Goal: Obtain resource: Obtain resource

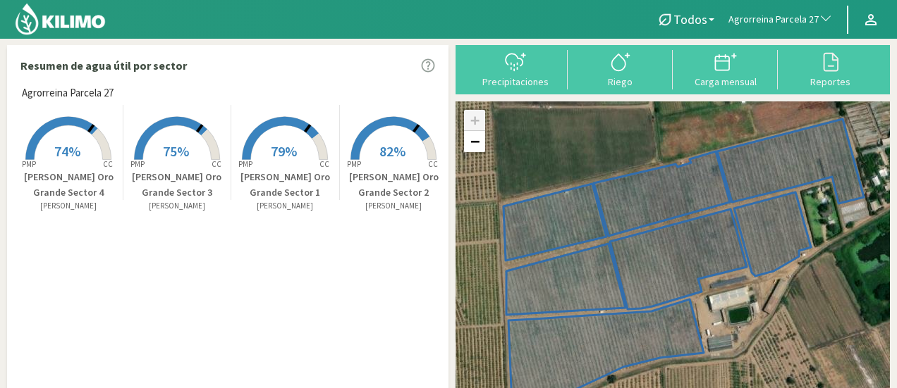
click at [777, 16] on span "Agrorreina Parcela 27" at bounding box center [773, 20] width 90 height 14
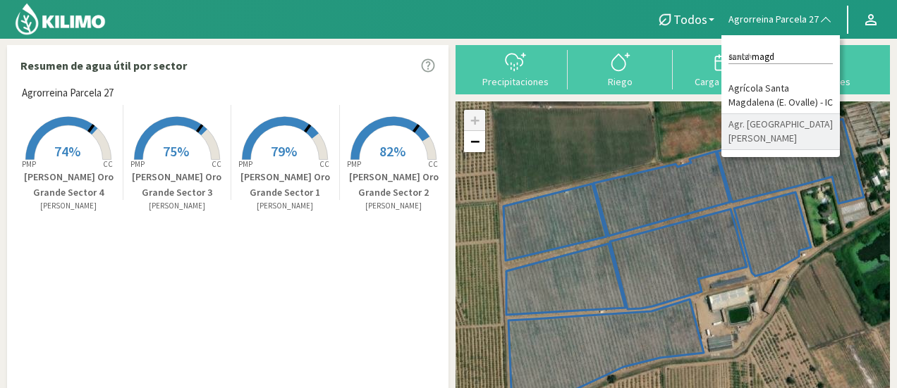
type input "santa magd"
click at [758, 145] on li "Agr. [GEOGRAPHIC_DATA][PERSON_NAME]" at bounding box center [780, 132] width 118 height 36
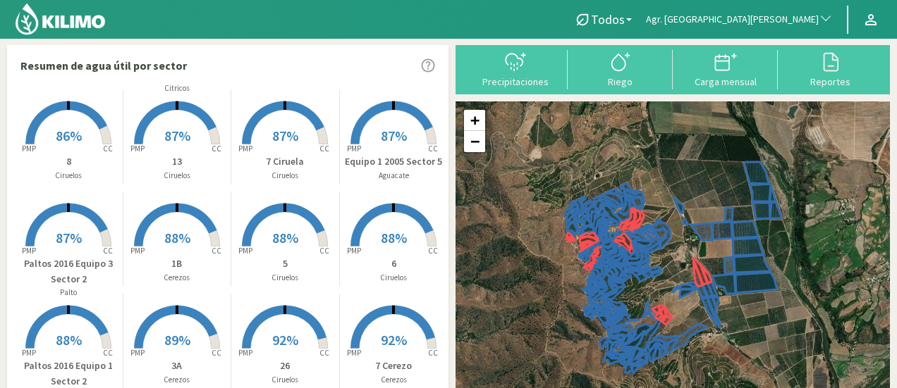
scroll to position [1443, 0]
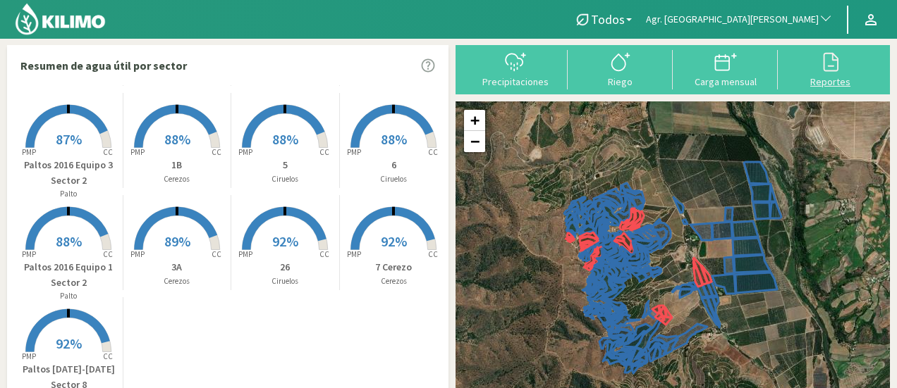
click at [808, 62] on div at bounding box center [830, 62] width 97 height 23
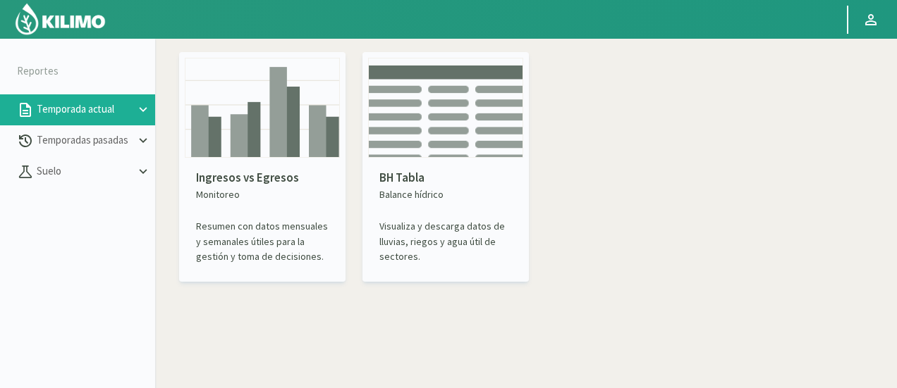
click at [242, 152] on img at bounding box center [262, 108] width 155 height 100
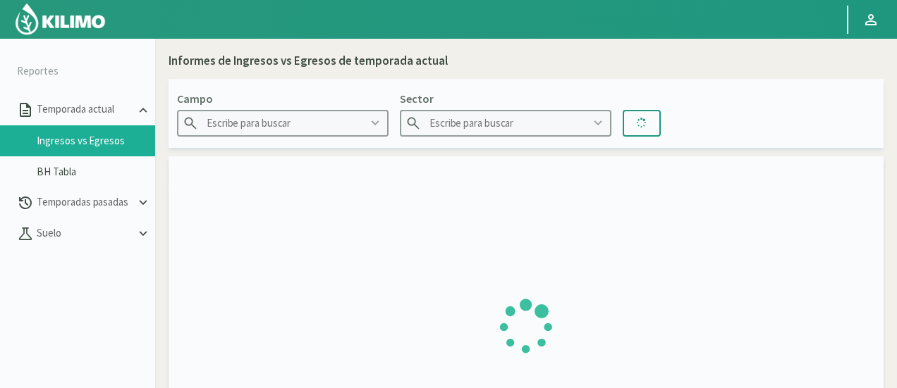
type input "Agr. Cardonal"
type input "El Cardonal Sector 1"
type input "[DATE] - [DATE]"
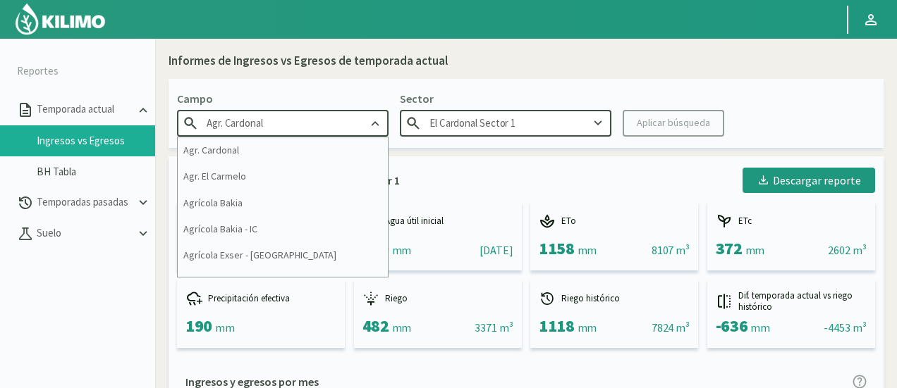
click at [333, 130] on input "Agr. Cardonal" at bounding box center [282, 123] width 211 height 26
drag, startPoint x: 326, startPoint y: 130, endPoint x: 226, endPoint y: 134, distance: 99.4
click at [226, 134] on input "Agr. Cardonal" at bounding box center [282, 123] width 211 height 26
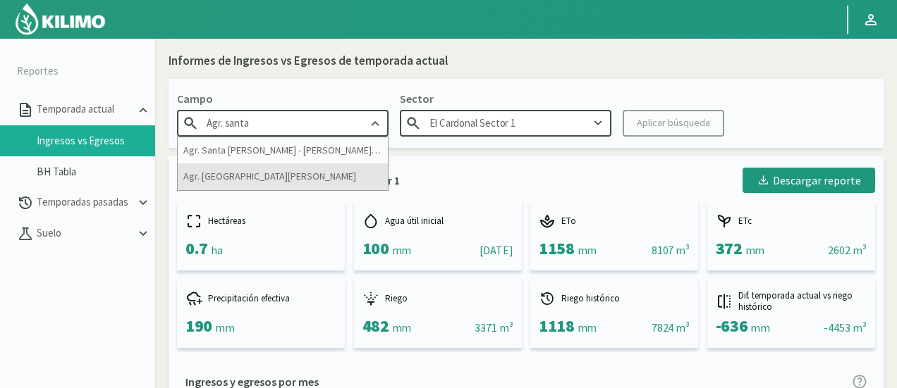
click at [253, 177] on div "Agr. [GEOGRAPHIC_DATA][PERSON_NAME]" at bounding box center [283, 177] width 210 height 26
type input "Agr. [GEOGRAPHIC_DATA][PERSON_NAME]"
type input "10"
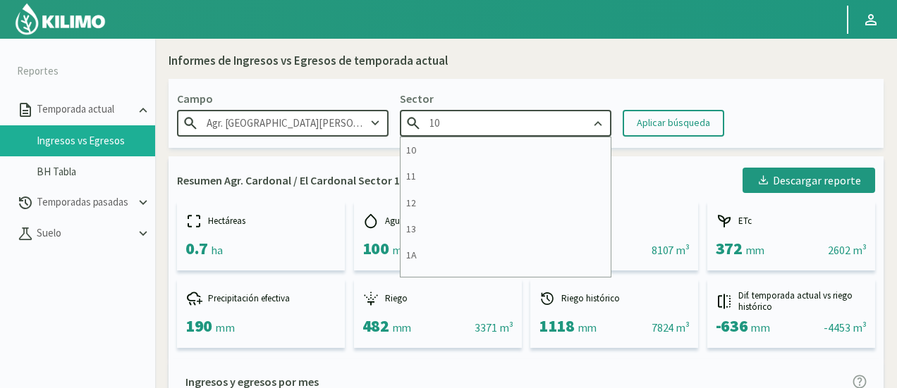
click at [526, 122] on input "10" at bounding box center [505, 123] width 211 height 26
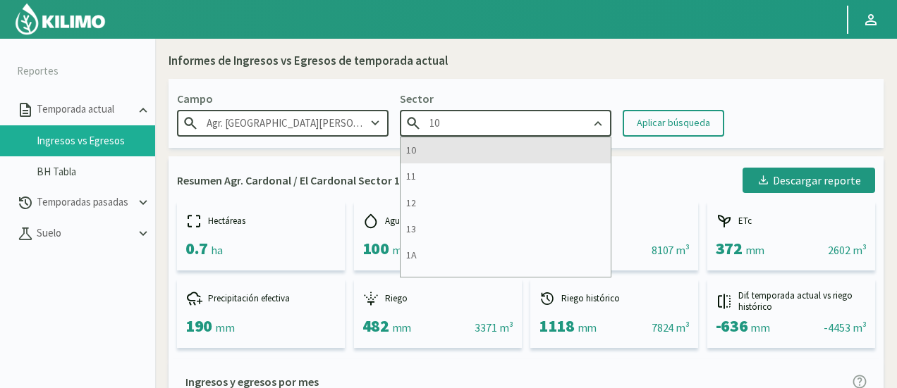
click at [473, 142] on div "10" at bounding box center [505, 150] width 210 height 26
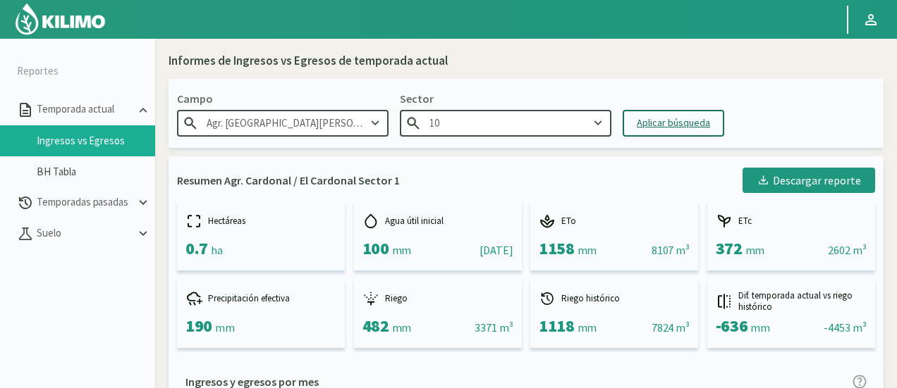
click at [679, 123] on div "Aplicar búsqueda" at bounding box center [672, 123] width 73 height 15
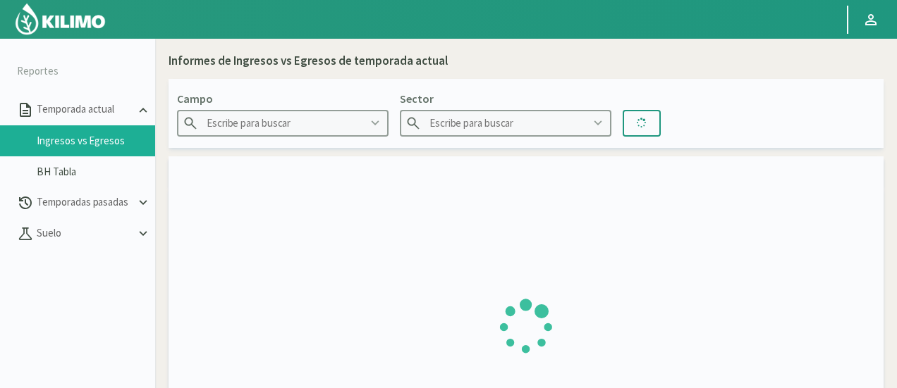
type input "Agr. [GEOGRAPHIC_DATA][PERSON_NAME]"
type input "10"
type input "[DATE] - [DATE]"
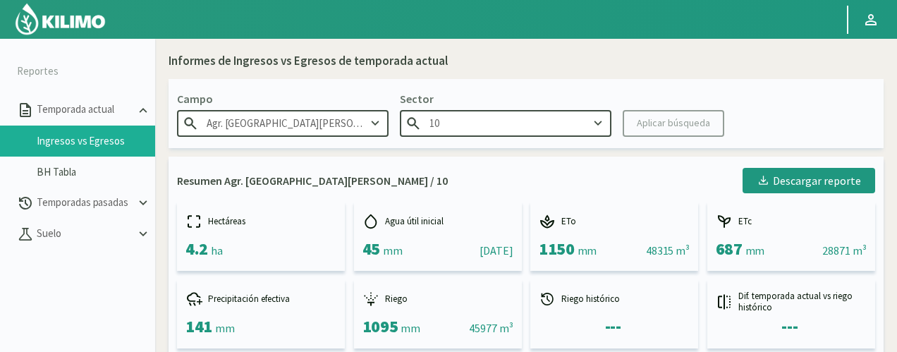
click at [640, 173] on div "Resumen Agr. [GEOGRAPHIC_DATA][PERSON_NAME] / 10 Descargar reporte" at bounding box center [526, 180] width 698 height 25
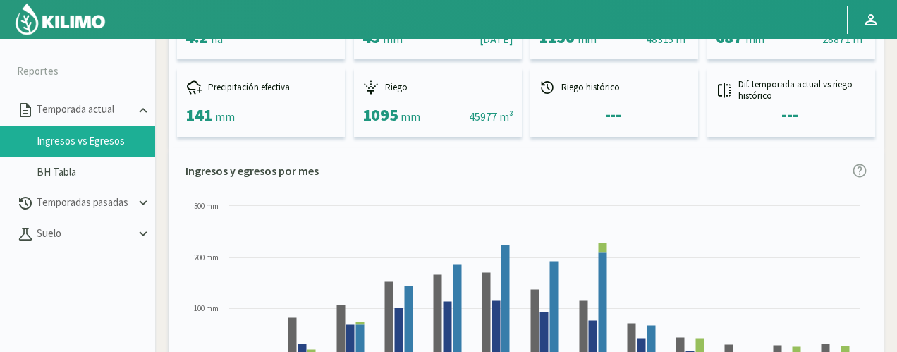
scroll to position [282, 0]
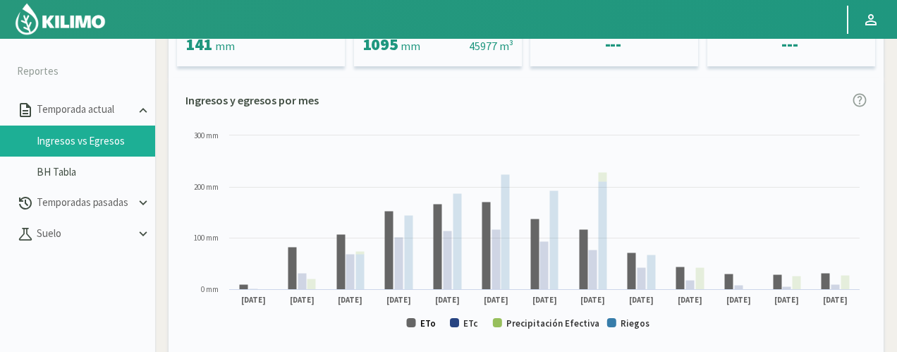
click at [423, 321] on text "ETo" at bounding box center [428, 323] width 16 height 12
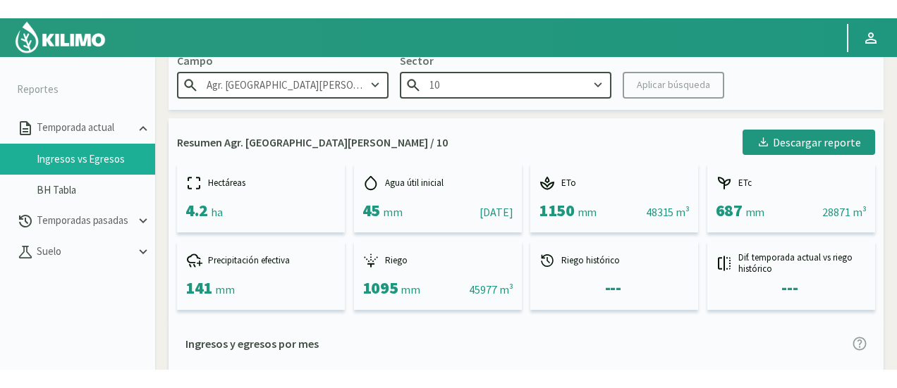
scroll to position [0, 0]
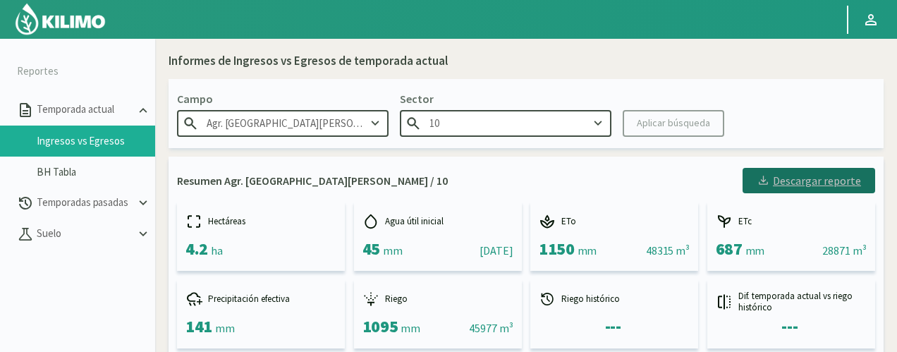
click at [795, 177] on div "Descargar reporte" at bounding box center [808, 180] width 104 height 17
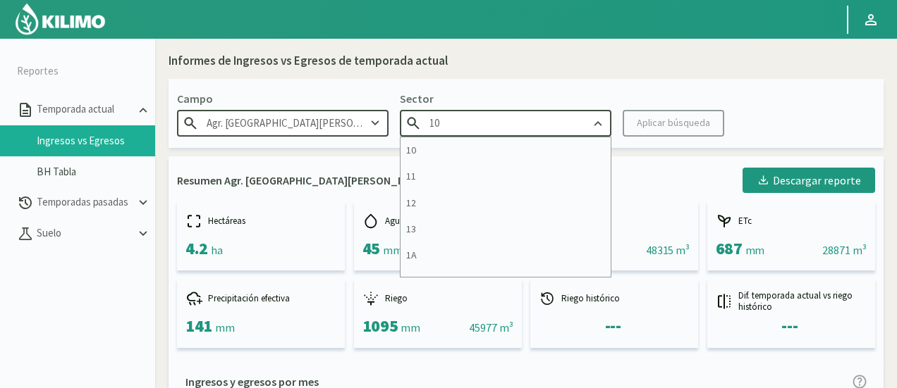
click at [539, 122] on input "10" at bounding box center [505, 123] width 211 height 26
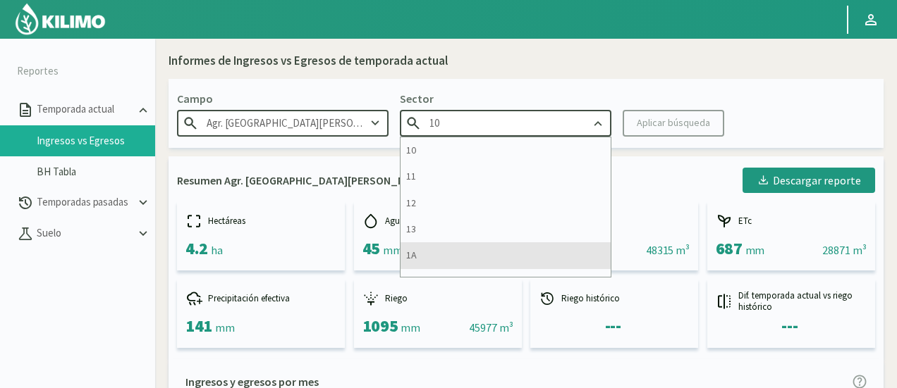
click at [474, 254] on div "1A" at bounding box center [505, 255] width 210 height 26
type input "1A"
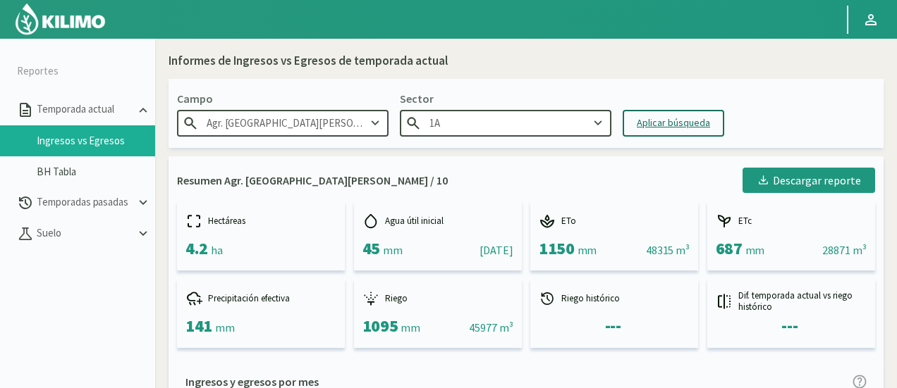
click at [665, 121] on div "Aplicar búsqueda" at bounding box center [672, 123] width 73 height 15
